Goal: Task Accomplishment & Management: Use online tool/utility

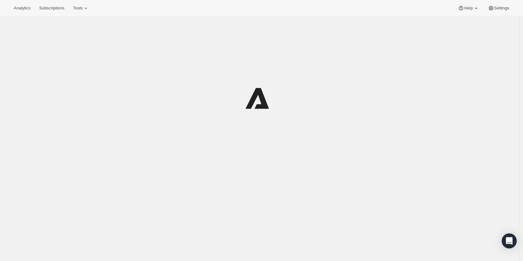
click at [77, 7] on span "Tools" at bounding box center [78, 8] width 10 height 5
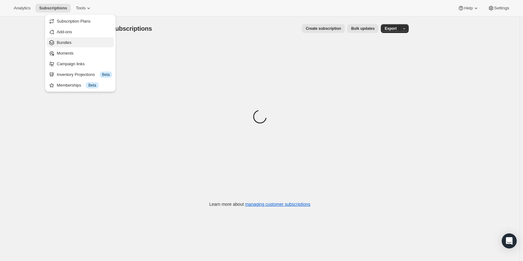
click at [79, 42] on span "Bundles" at bounding box center [84, 42] width 55 height 6
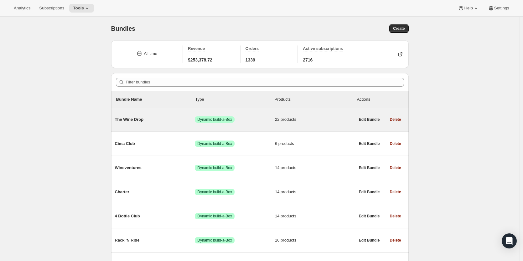
click at [148, 130] on div "The Wine Drop Success Dynamic build-a-Box 22 products Edit Bundle Delete" at bounding box center [260, 119] width 298 height 24
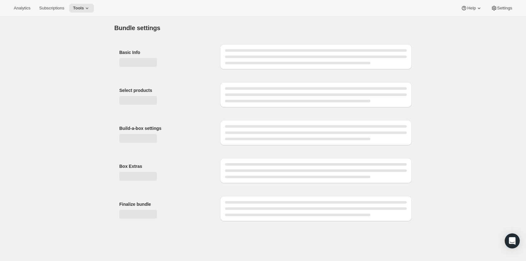
type input "The Wine Drop"
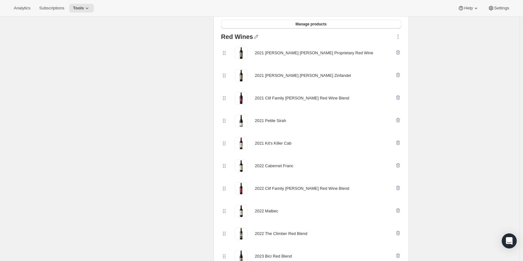
scroll to position [407, 0]
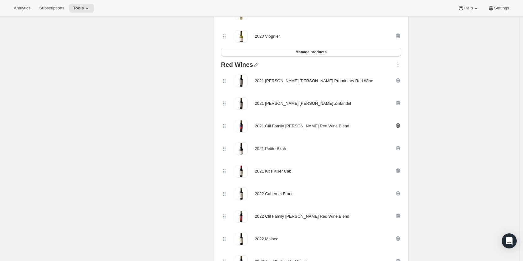
click at [400, 126] on icon "button" at bounding box center [398, 125] width 4 height 5
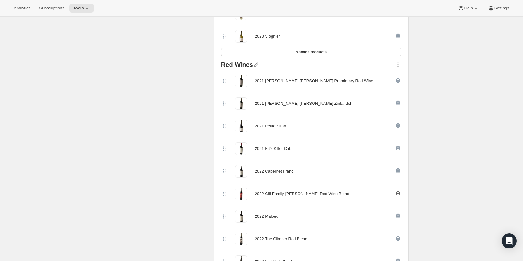
click at [399, 193] on icon "button" at bounding box center [398, 193] width 1 height 2
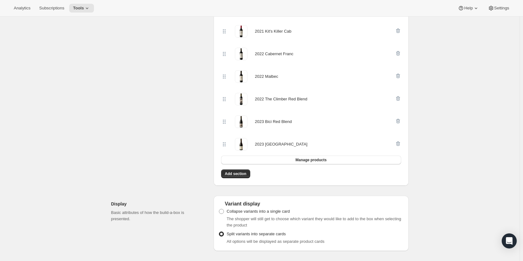
scroll to position [564, 0]
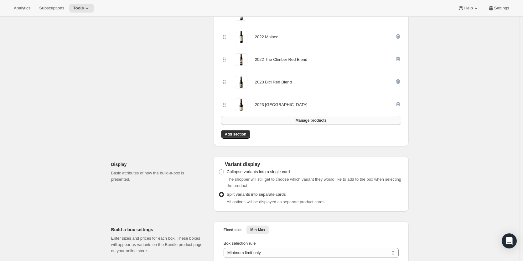
click at [259, 119] on button "Manage products" at bounding box center [311, 120] width 180 height 9
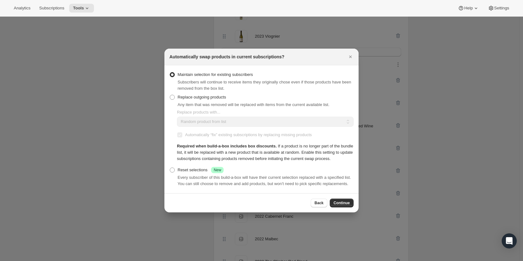
scroll to position [0, 0]
click at [174, 170] on span ":r3d:" at bounding box center [172, 169] width 5 height 5
click at [170, 168] on input "Reset selections Success New" at bounding box center [170, 167] width 0 height 0
radio input "true"
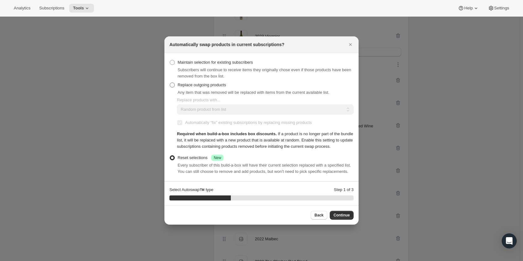
click at [172, 86] on span ":r3d:" at bounding box center [172, 84] width 5 height 5
click at [170, 83] on input "Replace outgoing products" at bounding box center [170, 82] width 0 height 0
radio input "true"
click at [188, 113] on select "Random product from list Matching product type Select specific replacements" at bounding box center [265, 109] width 177 height 10
select select "type"
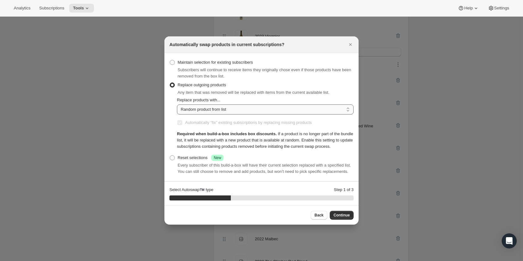
click at [177, 104] on select "Random product from list Matching product type Select specific replacements" at bounding box center [265, 109] width 177 height 10
click at [192, 109] on select "Random product from list Matching product type Select specific replacements" at bounding box center [265, 109] width 177 height 10
click at [172, 59] on label "Maintain selection for existing subscribers" at bounding box center [212, 62] width 84 height 9
click at [170, 60] on input "Maintain selection for existing subscribers" at bounding box center [170, 60] width 0 height 0
radio input "true"
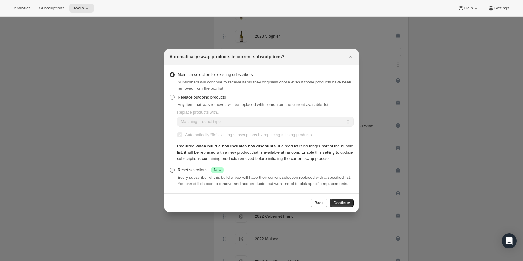
click at [172, 171] on span ":r3d:" at bounding box center [172, 169] width 5 height 5
click at [170, 168] on input "Reset selections Success New" at bounding box center [170, 167] width 0 height 0
radio input "true"
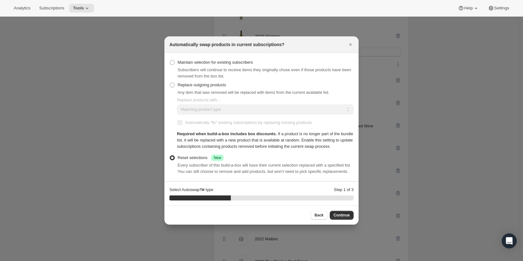
click at [348, 219] on button "Continue" at bounding box center [342, 215] width 24 height 9
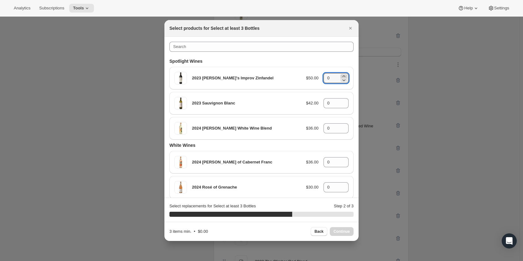
click at [342, 76] on icon ":r3d:" at bounding box center [344, 76] width 6 height 6
type input "1"
click at [341, 102] on icon ":r3d:" at bounding box center [344, 101] width 6 height 6
type input "1"
click at [342, 126] on icon ":r3d:" at bounding box center [343, 126] width 3 height 2
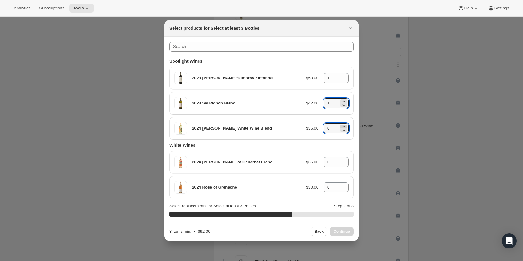
type input "1"
click at [349, 230] on span "Continue" at bounding box center [342, 231] width 16 height 5
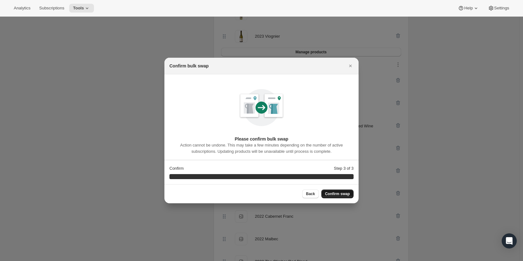
click at [348, 193] on span "Confirm swap" at bounding box center [337, 193] width 25 height 5
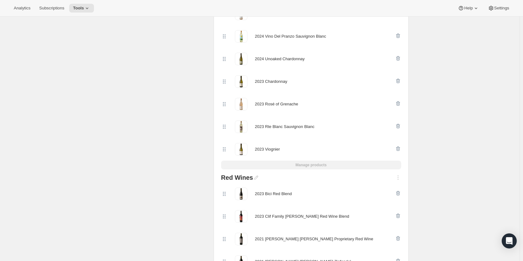
scroll to position [439, 0]
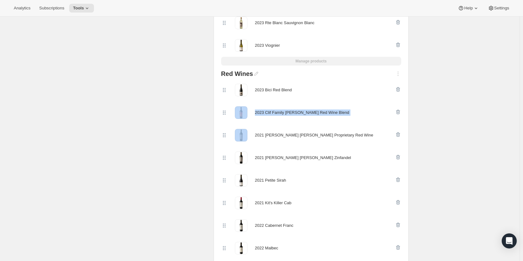
drag, startPoint x: 226, startPoint y: 134, endPoint x: 223, endPoint y: 119, distance: 15.3
click at [223, 119] on div "2023 Bici Red Blend 2023 Clif Family [PERSON_NAME] Red Wine Blend 2021 [PERSON_…" at bounding box center [311, 192] width 180 height 226
click at [320, 146] on div "2021 [PERSON_NAME] [PERSON_NAME] Zinfandel" at bounding box center [311, 157] width 180 height 23
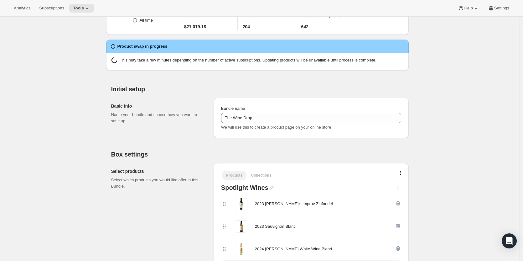
scroll to position [0, 0]
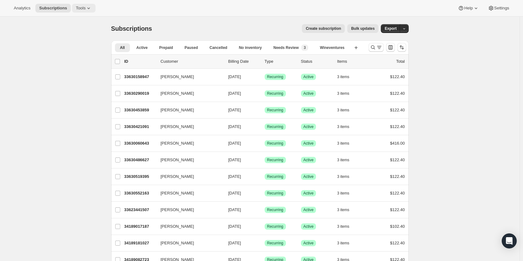
click at [73, 8] on button "Tools" at bounding box center [84, 8] width 24 height 9
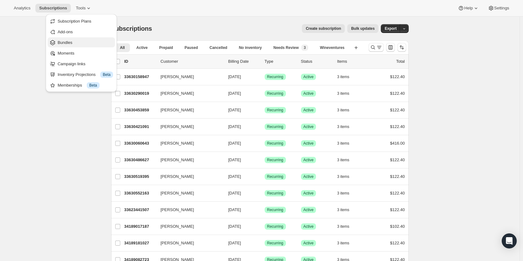
click at [81, 41] on span "Bundles" at bounding box center [85, 42] width 55 height 6
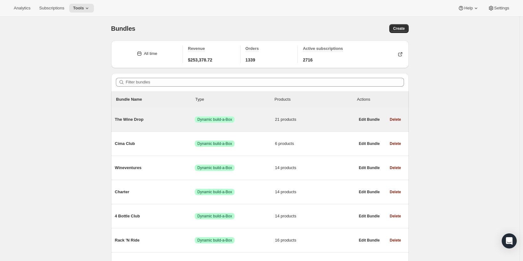
click at [171, 121] on span "The Wine Drop" at bounding box center [155, 119] width 80 height 6
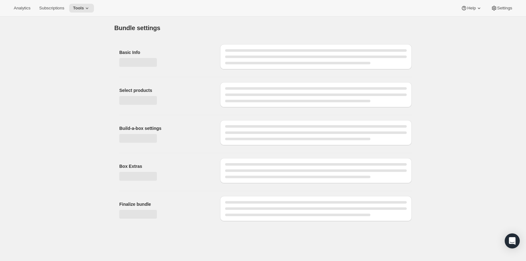
type input "The Wine Drop"
